Goal: Transaction & Acquisition: Book appointment/travel/reservation

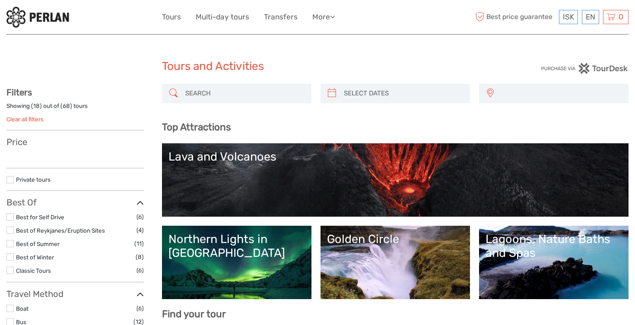
select select
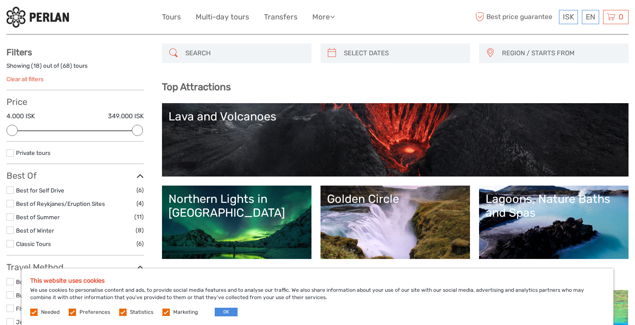
scroll to position [42, 0]
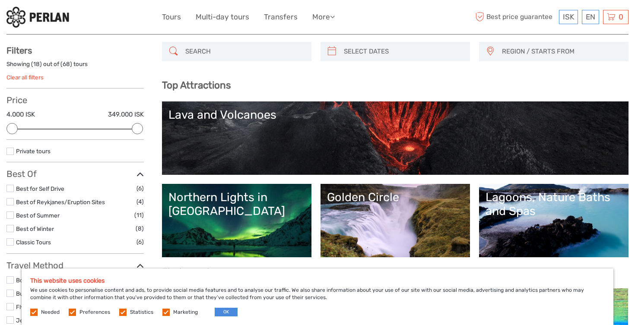
click at [243, 197] on div "Northern Lights in [GEOGRAPHIC_DATA]" at bounding box center [236, 204] width 136 height 28
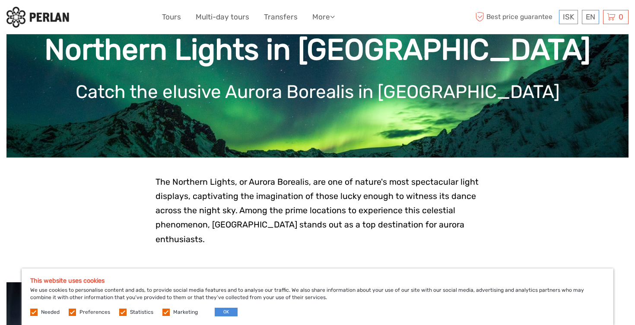
scroll to position [94, 0]
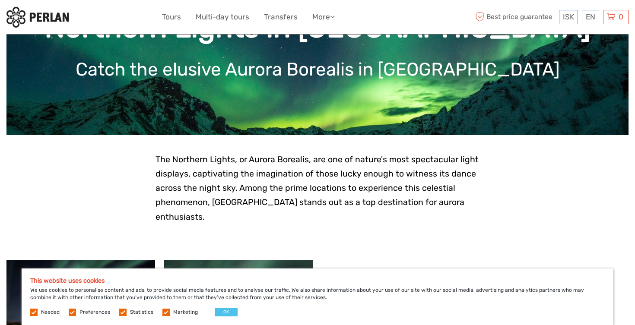
click at [223, 310] on button "OK" at bounding box center [226, 312] width 23 height 9
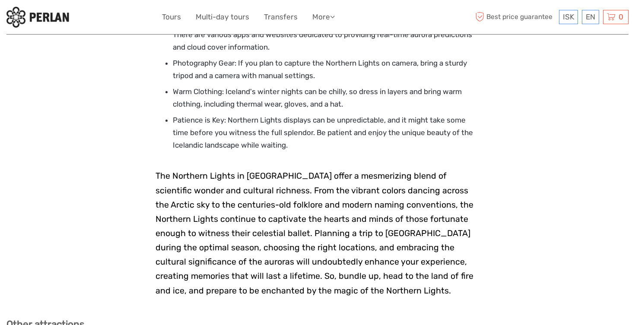
scroll to position [1511, 0]
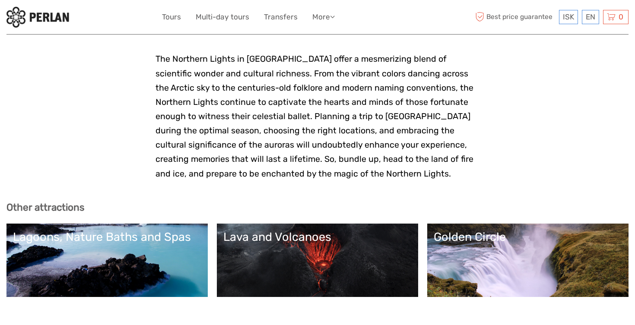
click at [322, 230] on link "Lava and Volcanoes" at bounding box center [317, 260] width 188 height 60
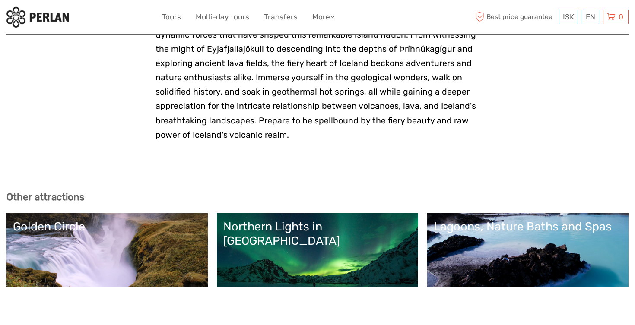
scroll to position [1759, 0]
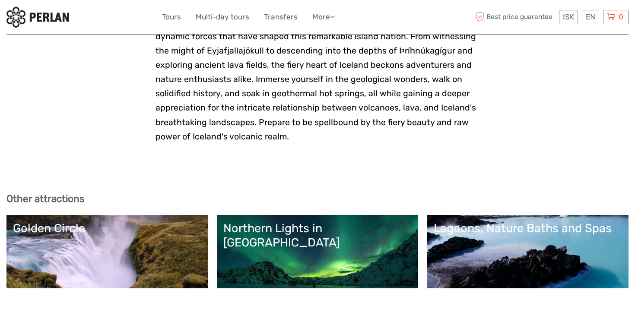
click at [489, 222] on link "Lagoons, Nature Baths and Spas" at bounding box center [528, 252] width 188 height 60
click at [69, 222] on div "Golden Circle" at bounding box center [107, 229] width 188 height 14
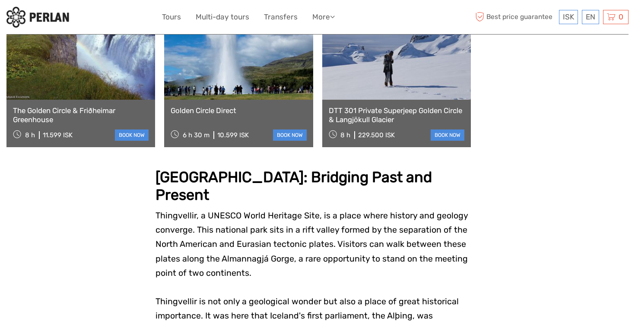
scroll to position [500, 0]
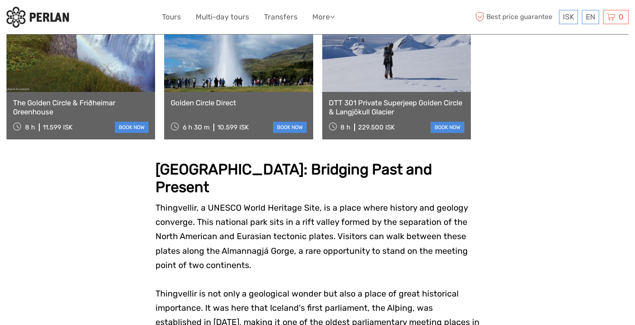
click at [218, 162] on strong "Thingvellir National Park: Bridging Past and Present" at bounding box center [293, 178] width 276 height 35
click at [195, 161] on strong "Thingvellir National Park: Bridging Past and Present" at bounding box center [293, 178] width 276 height 35
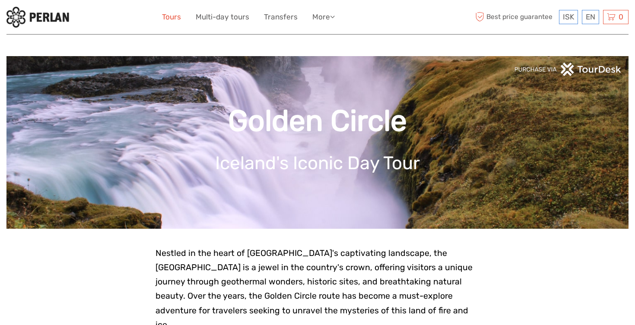
scroll to position [0, 0]
click at [174, 17] on link "Tours" at bounding box center [171, 17] width 19 height 13
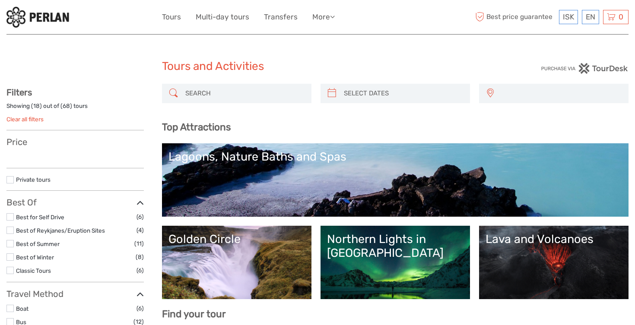
select select
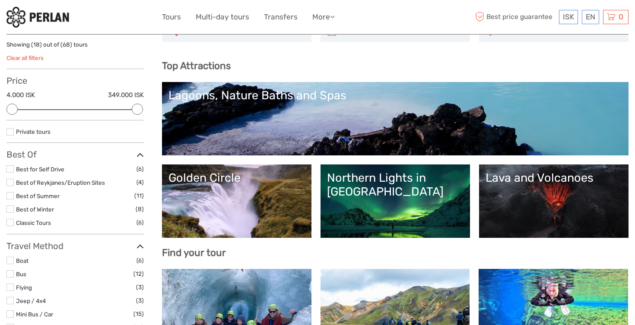
scroll to position [63, 0]
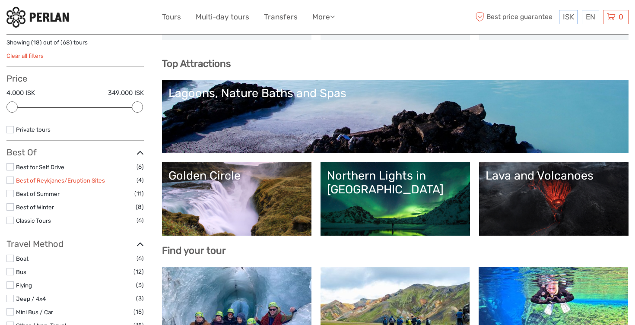
click at [44, 178] on link "Best of Reykjanes/Eruption Sites" at bounding box center [60, 180] width 89 height 7
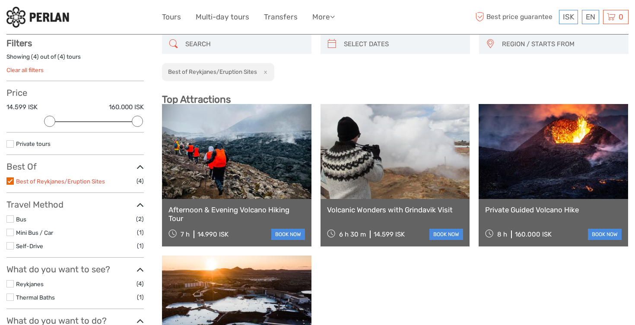
scroll to position [49, 0]
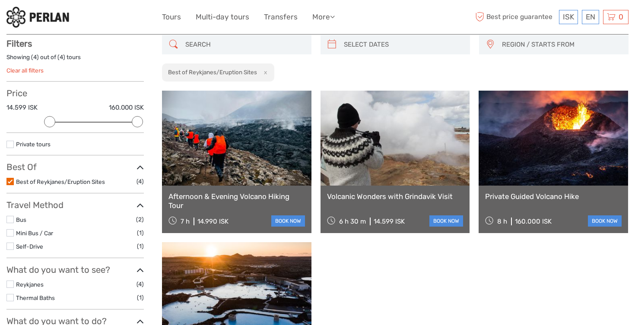
click at [553, 126] on link at bounding box center [552, 138] width 149 height 95
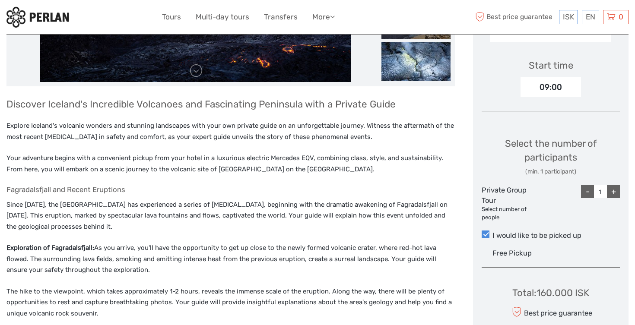
scroll to position [276, 0]
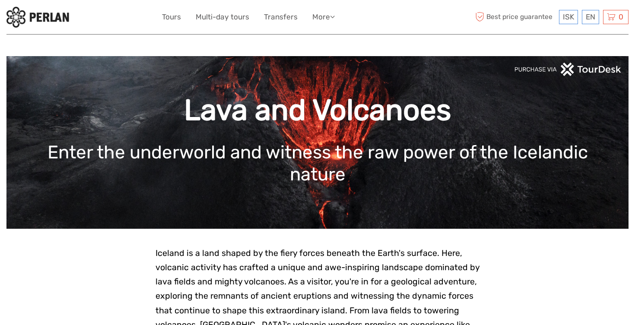
scroll to position [1759, 0]
